Goal: Find specific page/section: Find specific page/section

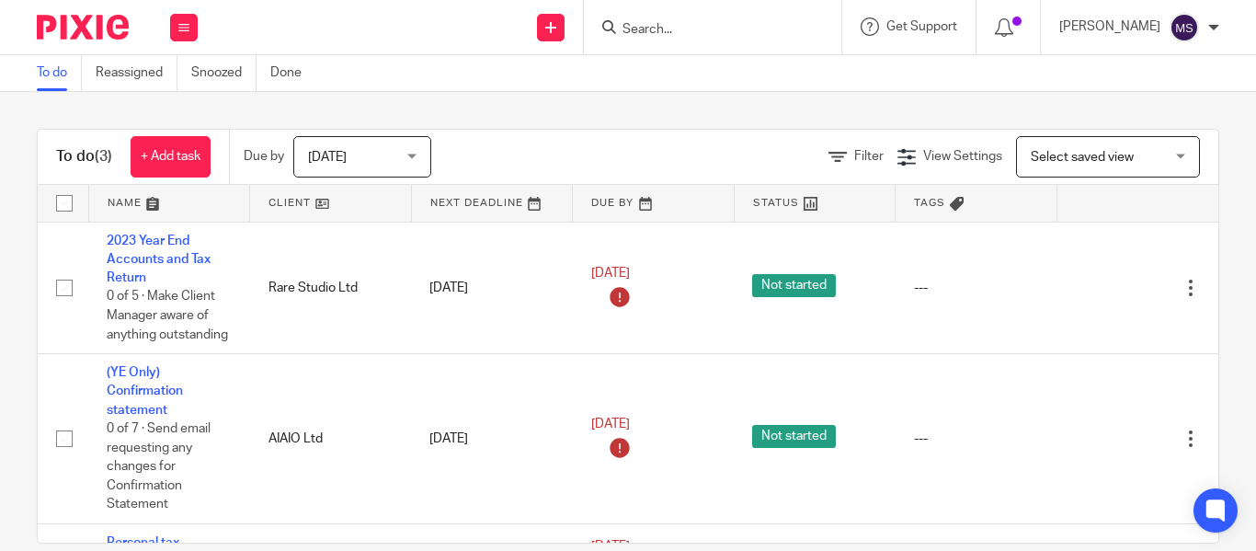
click at [602, 20] on div at bounding box center [709, 27] width 214 height 23
click at [621, 23] on input "Search" at bounding box center [704, 30] width 166 height 17
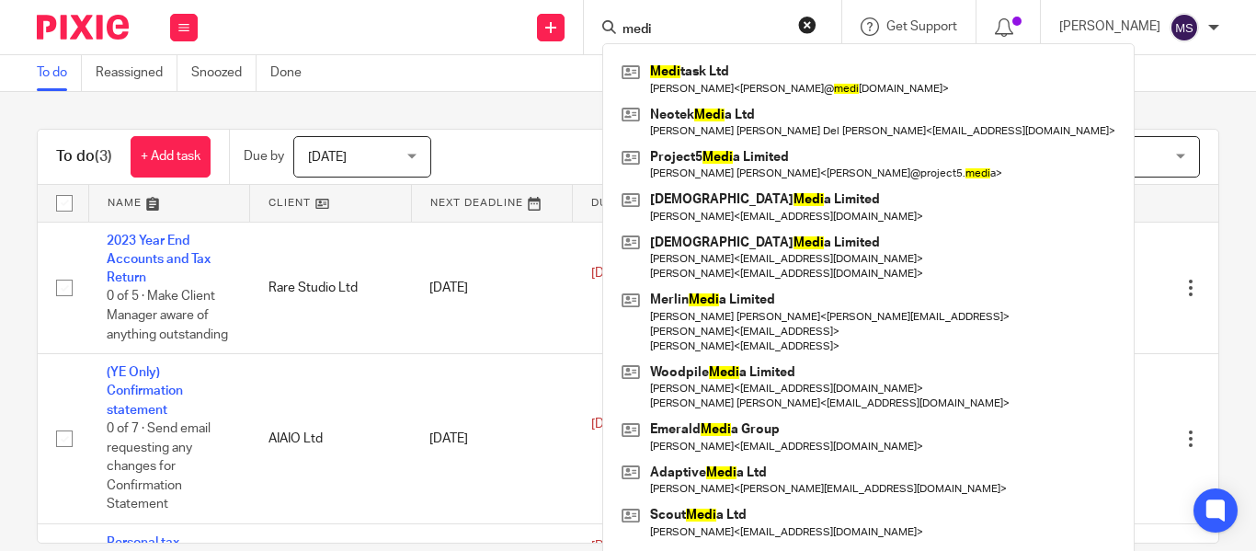
type input "medi"
click at [697, 55] on div "Medi task Ltd [PERSON_NAME] < [PERSON_NAME]@ medi [DOMAIN_NAME] > Neotek Medi a…" at bounding box center [868, 300] width 533 height 515
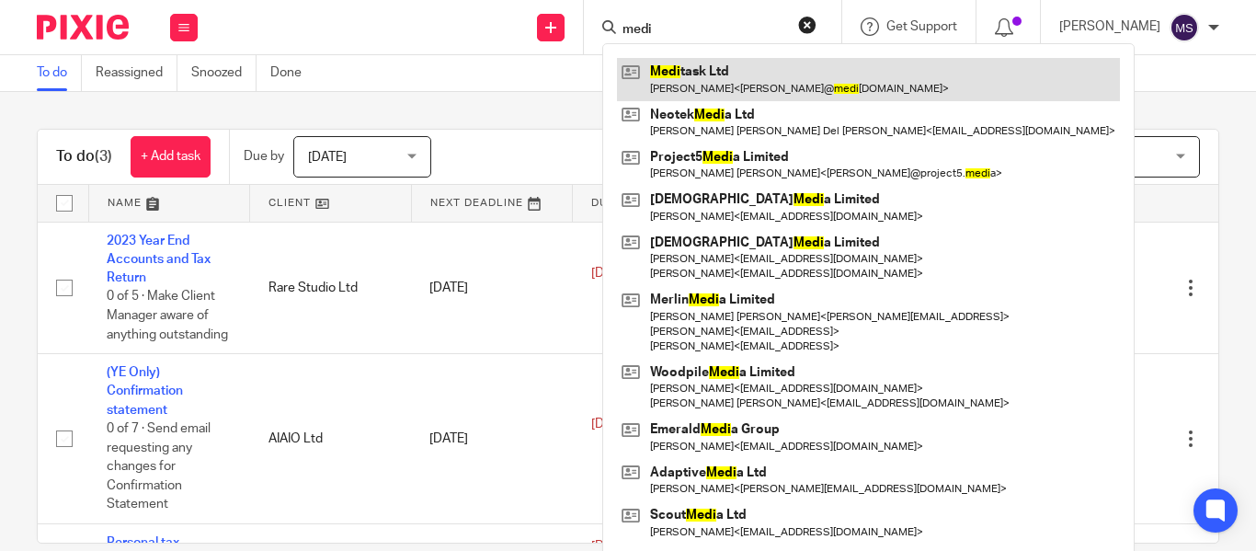
click at [723, 78] on link at bounding box center [868, 79] width 503 height 42
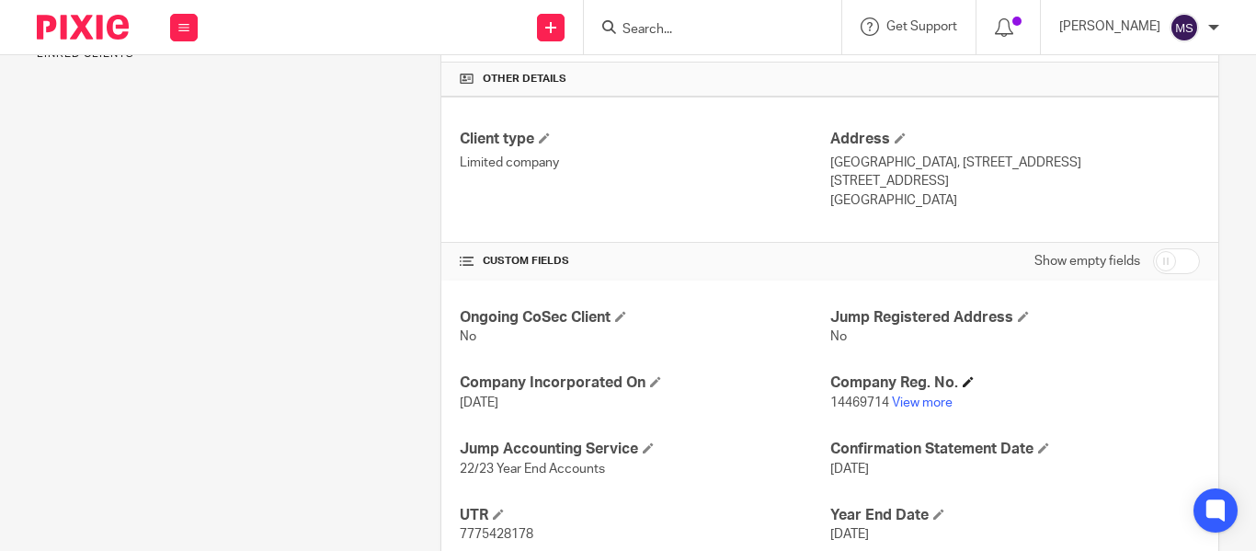
scroll to position [487, 0]
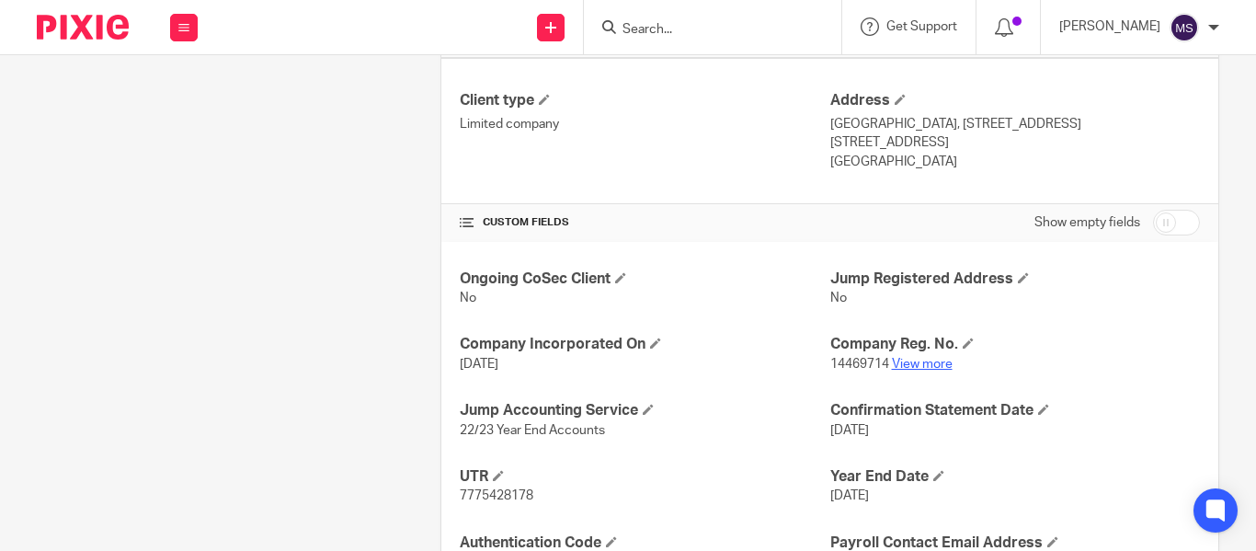
click at [903, 362] on link "View more" at bounding box center [922, 364] width 61 height 13
